Goal: Navigation & Orientation: Find specific page/section

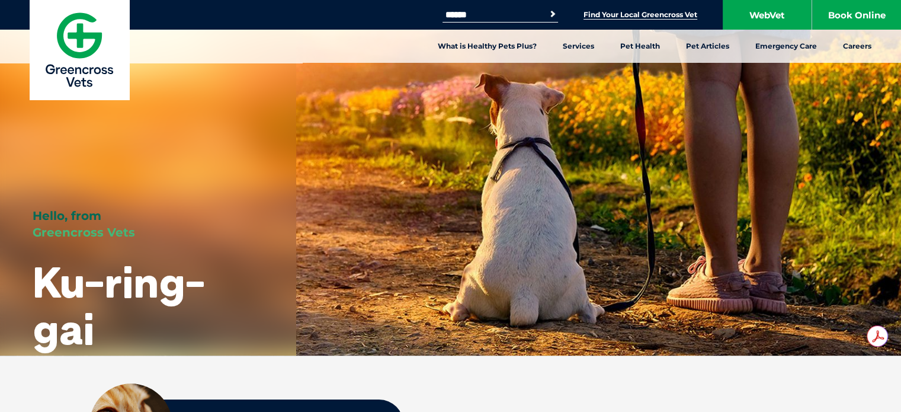
click at [638, 17] on link "Find Your Local Greencross Vet" at bounding box center [641, 14] width 114 height 9
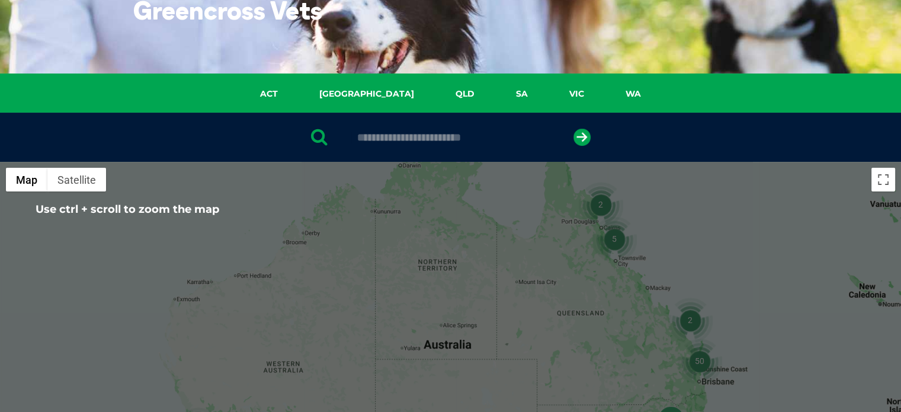
scroll to position [119, 0]
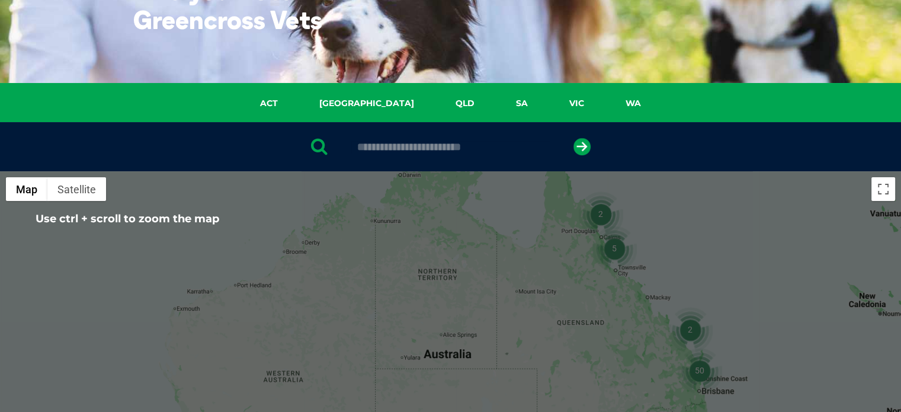
click at [478, 150] on input "text" at bounding box center [450, 147] width 199 height 12
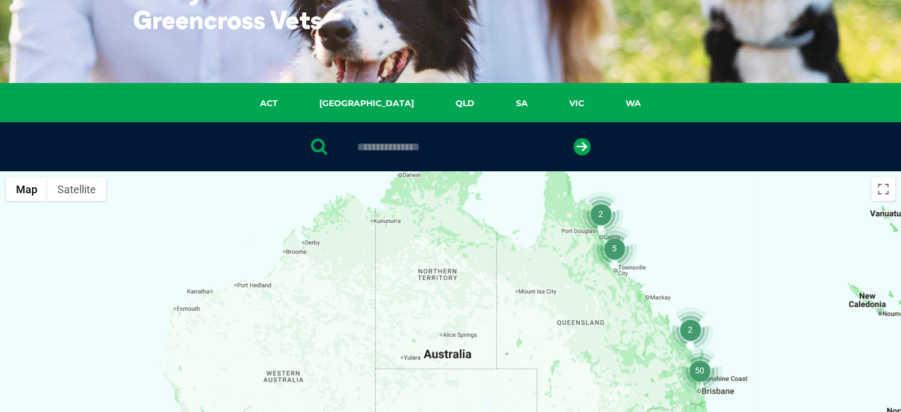
type input "**********"
click at [574, 138] on button "submit" at bounding box center [582, 146] width 17 height 17
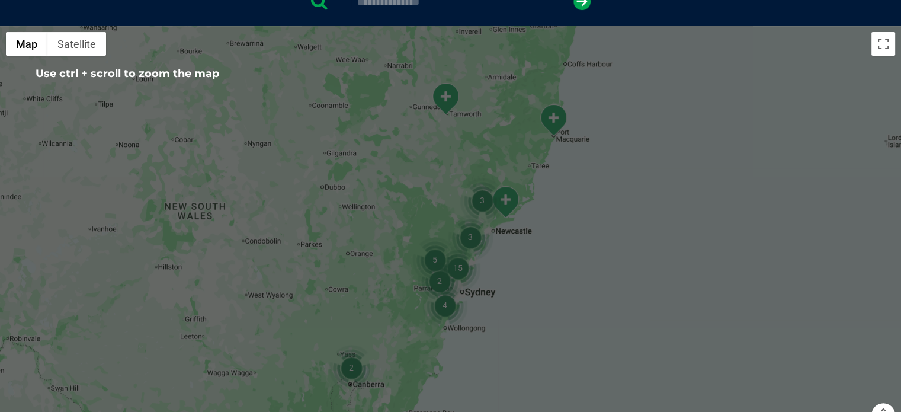
scroll to position [237, 0]
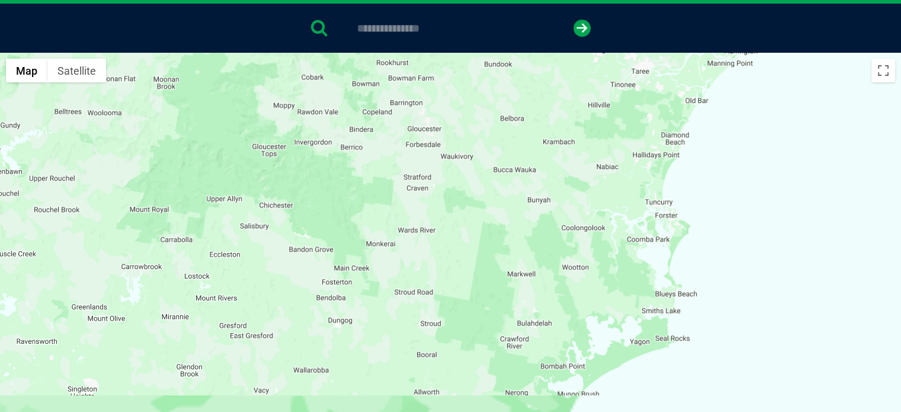
drag, startPoint x: 497, startPoint y: 298, endPoint x: 606, endPoint y: 8, distance: 309.6
click at [594, 32] on section "**********" at bounding box center [450, 260] width 901 height 593
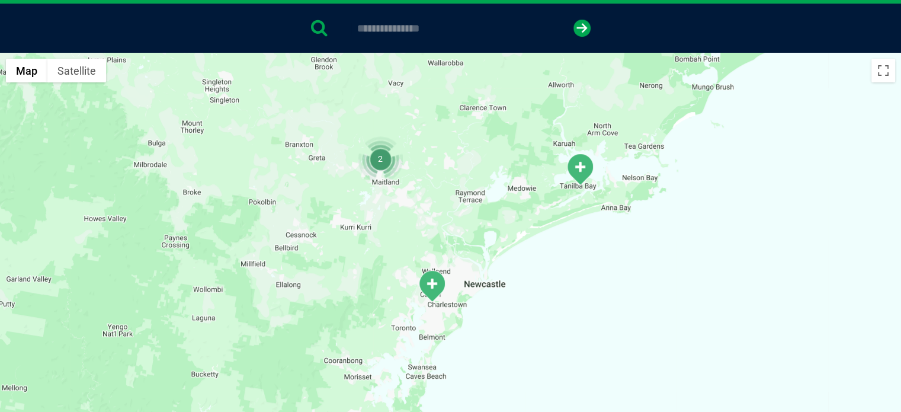
drag, startPoint x: 495, startPoint y: 260, endPoint x: 594, endPoint y: 78, distance: 207.6
click at [562, 134] on div at bounding box center [450, 281] width 901 height 457
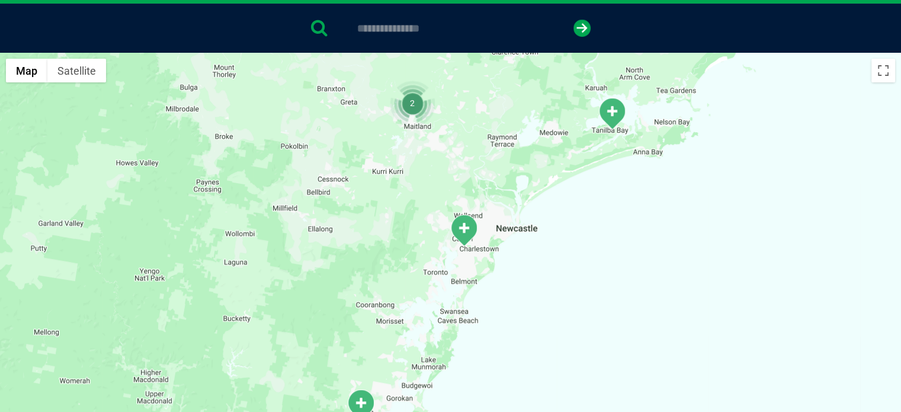
drag, startPoint x: 594, startPoint y: 78, endPoint x: 583, endPoint y: 101, distance: 25.7
click at [594, 77] on div at bounding box center [450, 281] width 901 height 457
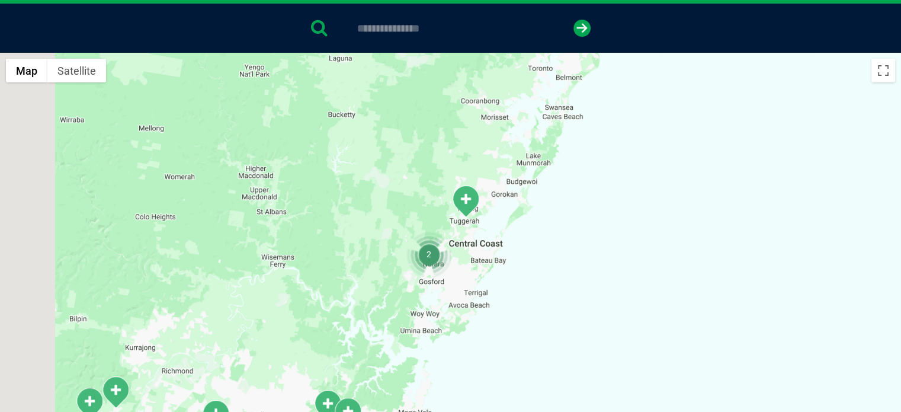
drag, startPoint x: 428, startPoint y: 333, endPoint x: 540, endPoint y: 105, distance: 253.9
click at [540, 105] on div at bounding box center [450, 281] width 901 height 457
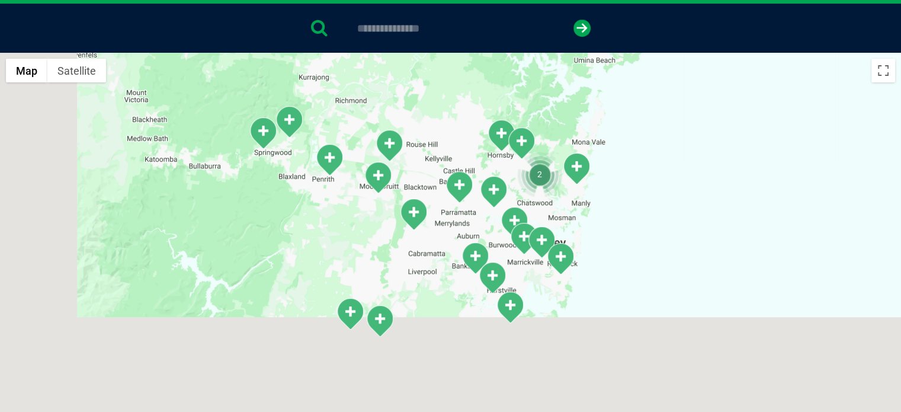
drag, startPoint x: 428, startPoint y: 291, endPoint x: 599, endPoint y: 44, distance: 299.8
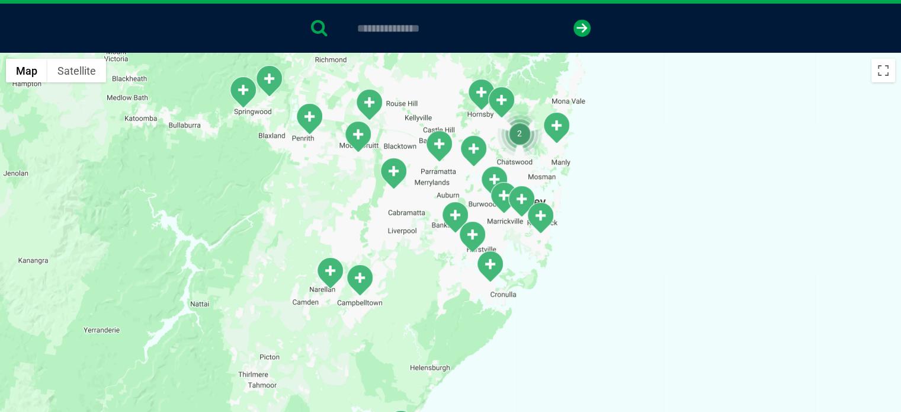
drag, startPoint x: 607, startPoint y: 184, endPoint x: 568, endPoint y: 176, distance: 39.9
click at [568, 176] on div at bounding box center [450, 281] width 901 height 457
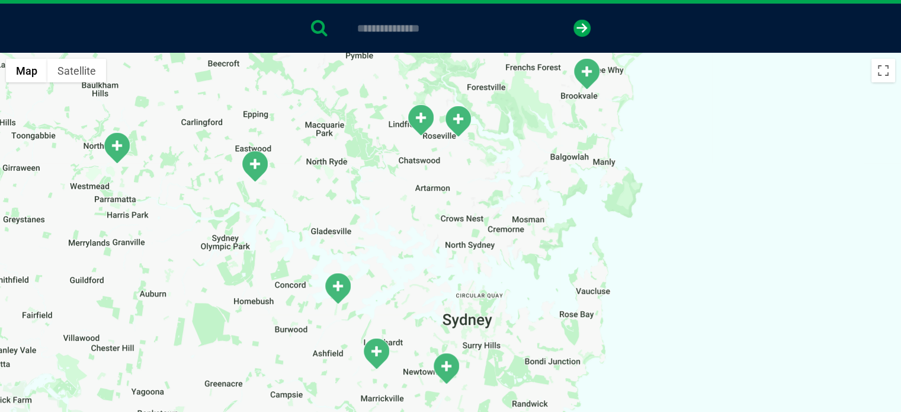
drag, startPoint x: 305, startPoint y: 170, endPoint x: 505, endPoint y: 250, distance: 215.7
click at [505, 250] on div at bounding box center [450, 281] width 901 height 457
click at [115, 146] on img "North Parramatta" at bounding box center [117, 148] width 30 height 33
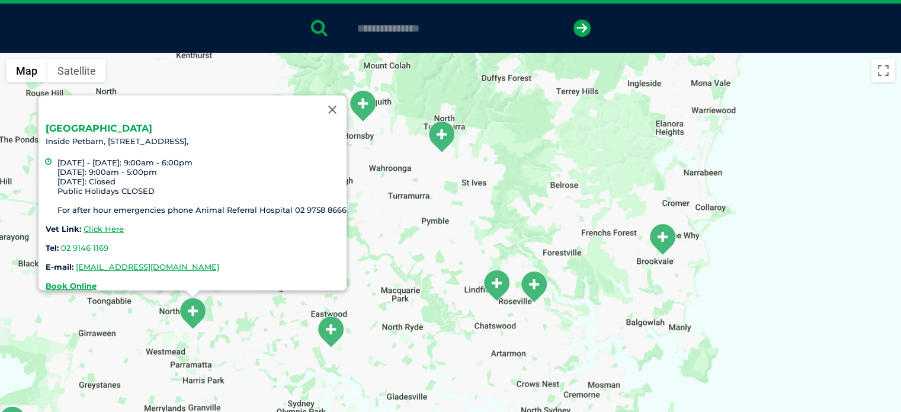
click at [100, 123] on link "[GEOGRAPHIC_DATA]" at bounding box center [99, 128] width 107 height 11
